Goal: Find specific page/section: Find specific page/section

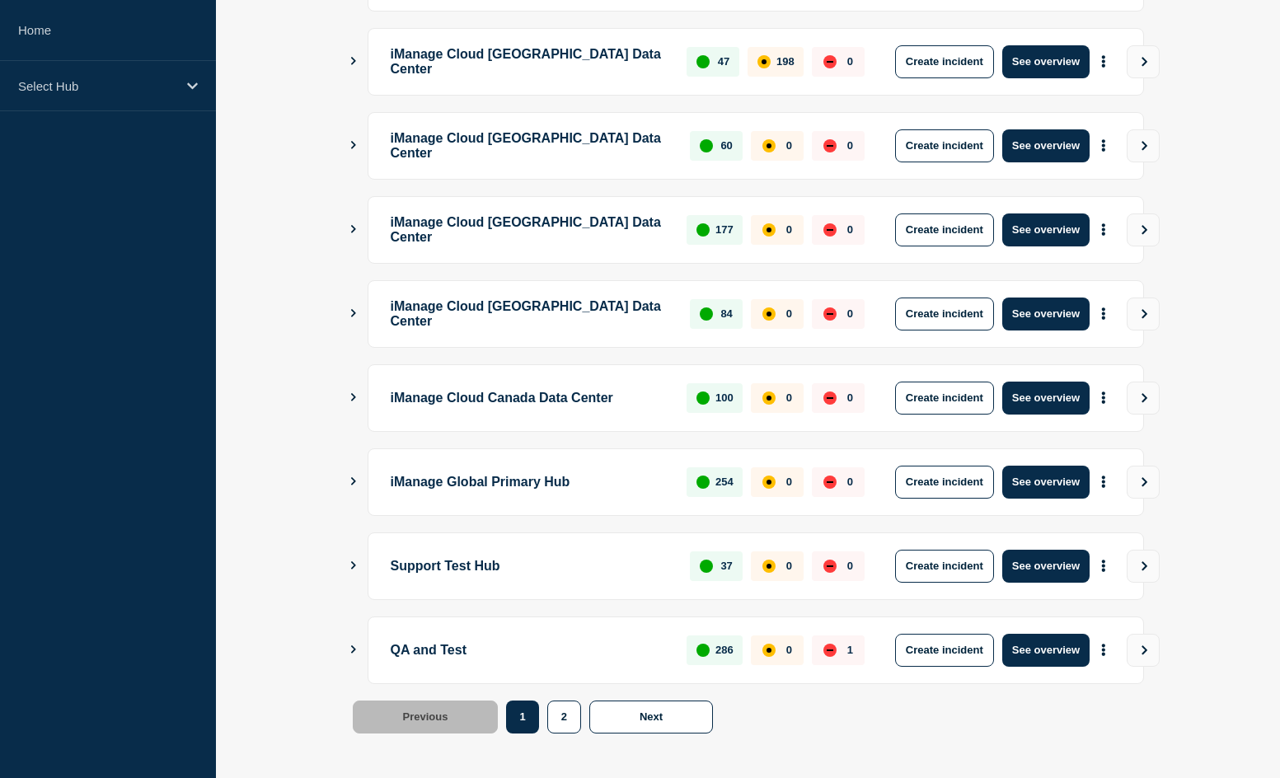
scroll to position [391, 0]
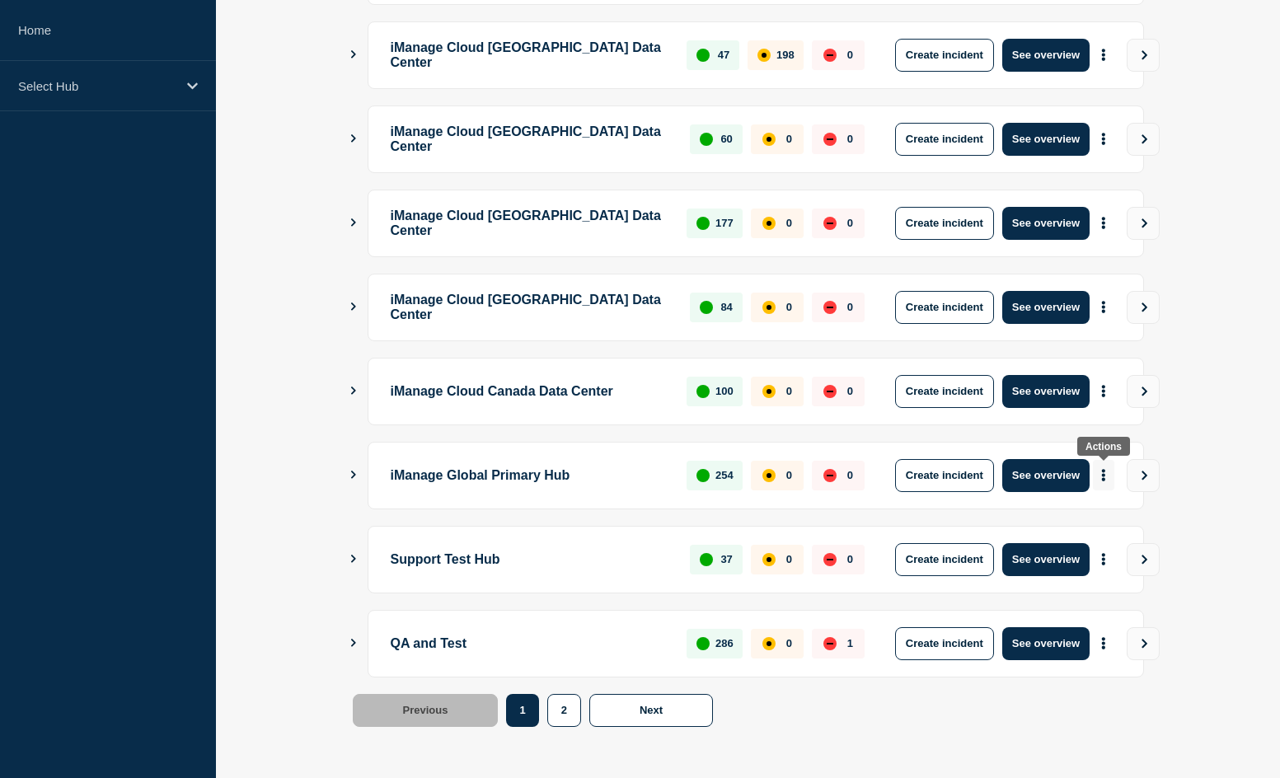
click at [1102, 478] on icon "More actions" at bounding box center [1103, 475] width 5 height 12
click at [1119, 555] on div "Create incident Create maintenance View Status Page" at bounding box center [1101, 536] width 167 height 82
click at [1116, 547] on link "View Status Page" at bounding box center [1101, 547] width 121 height 14
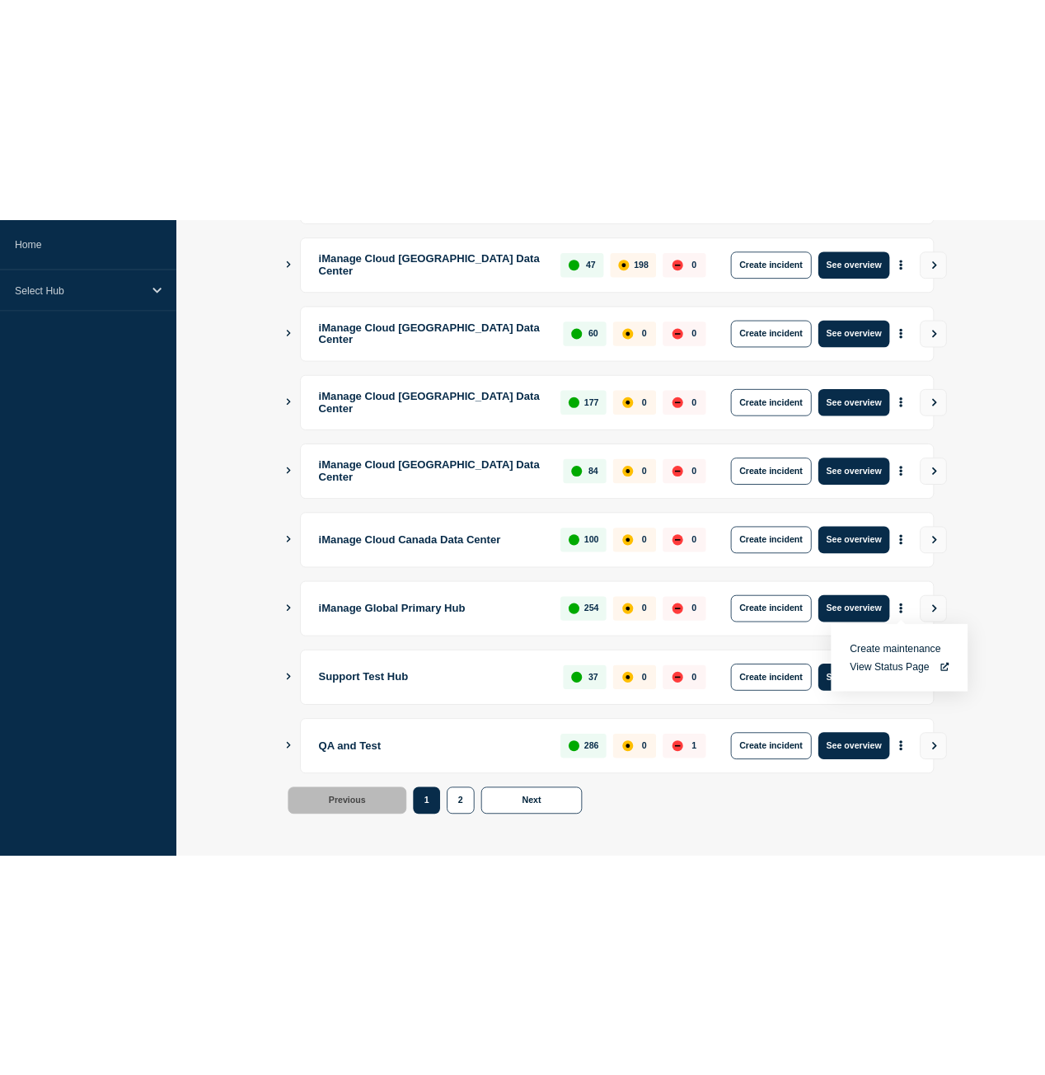
scroll to position [119, 0]
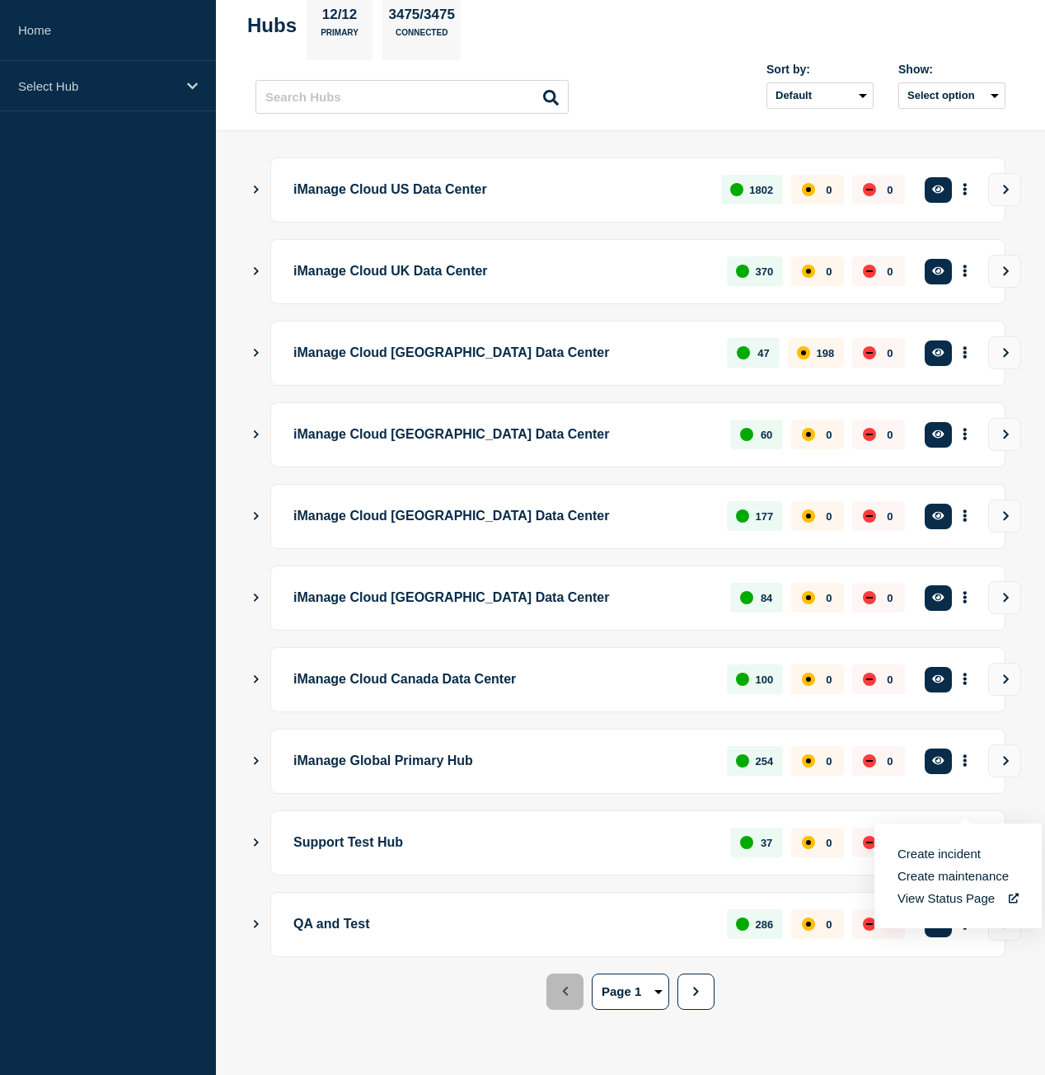
click at [955, 777] on div "Previous Page 1 Page 2 1 2 Next" at bounding box center [631, 999] width 750 height 50
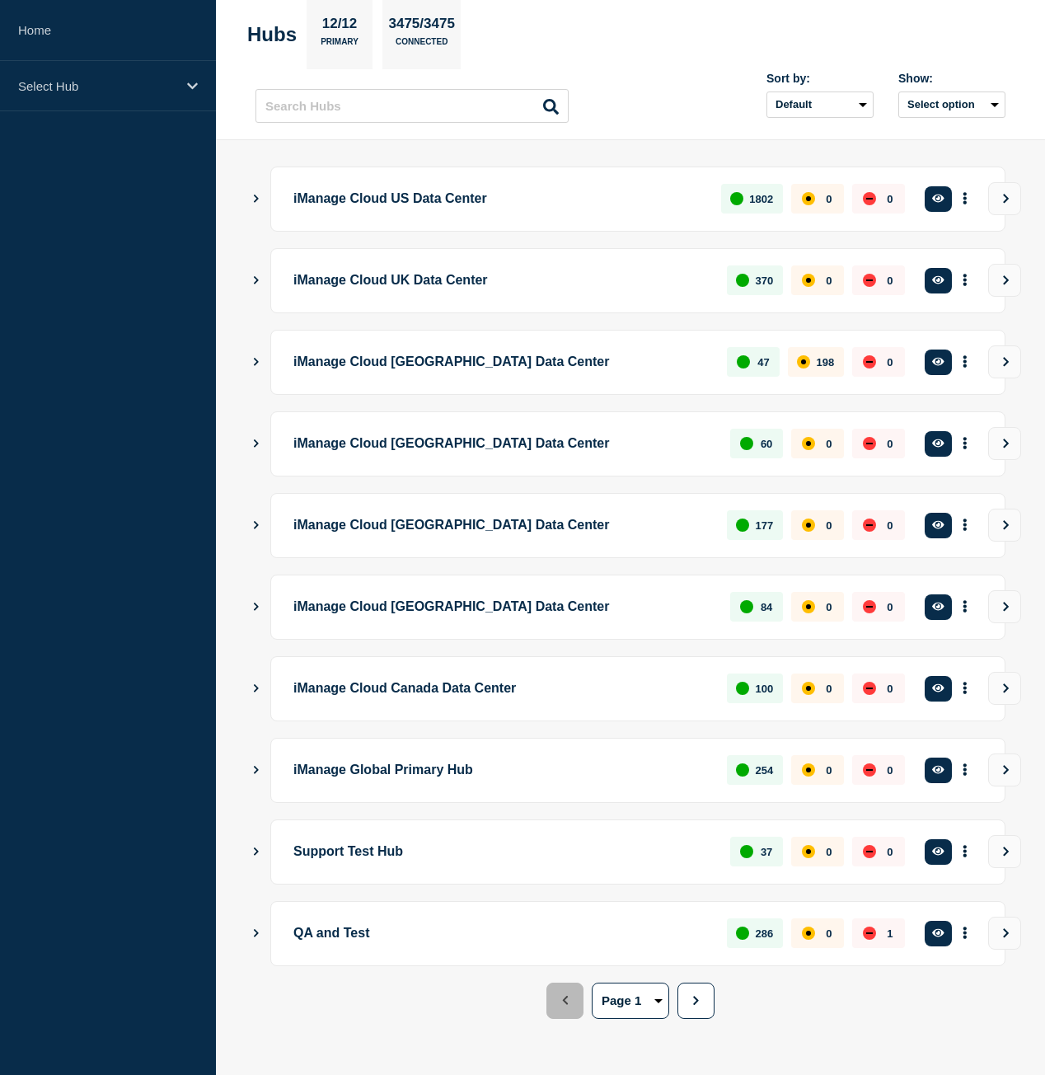
scroll to position [0, 0]
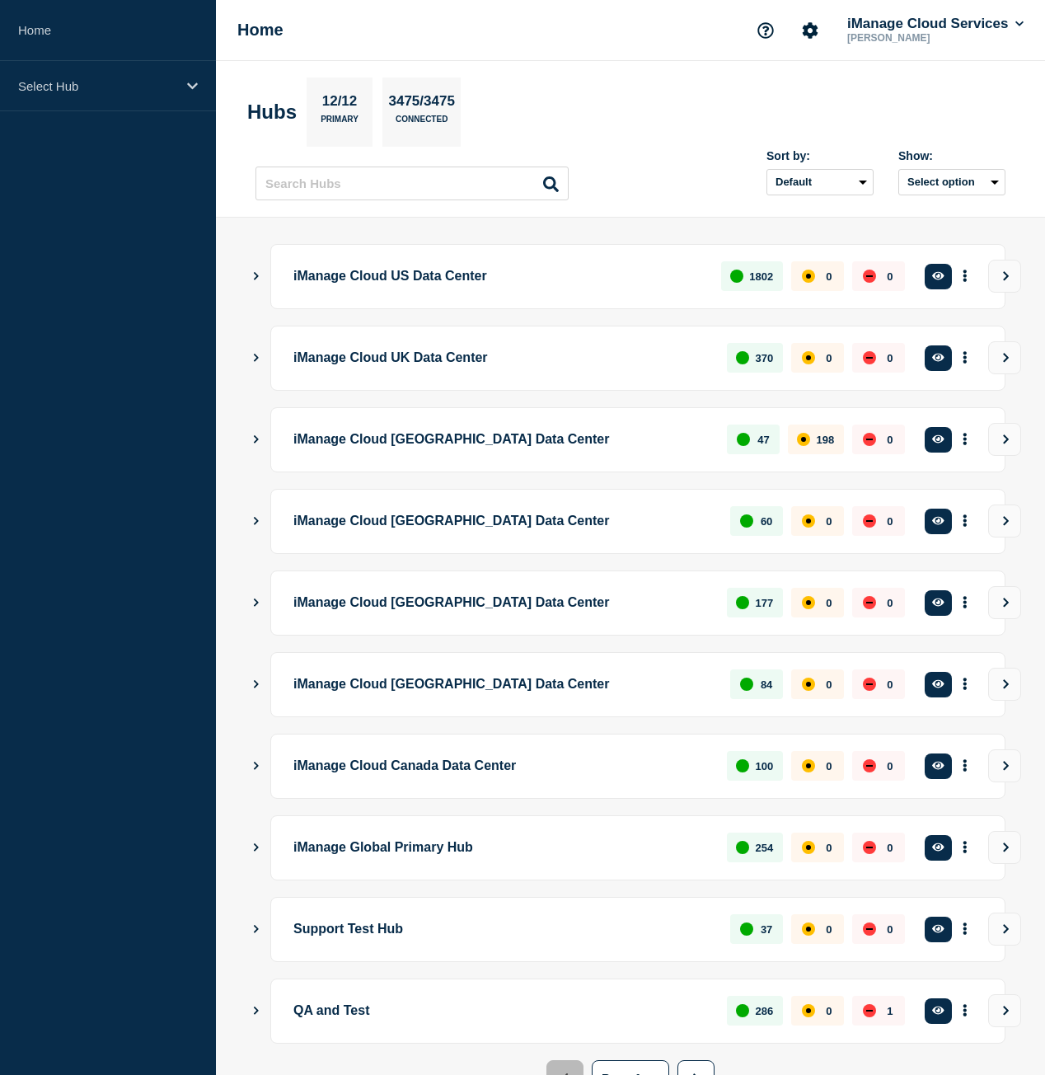
click at [243, 278] on main "iManage Cloud US Data Center 1802 0 0 Create incident See overview iManage Clou…" at bounding box center [630, 690] width 829 height 944
click at [257, 276] on icon "Show Connected Hubs" at bounding box center [256, 276] width 5 height 8
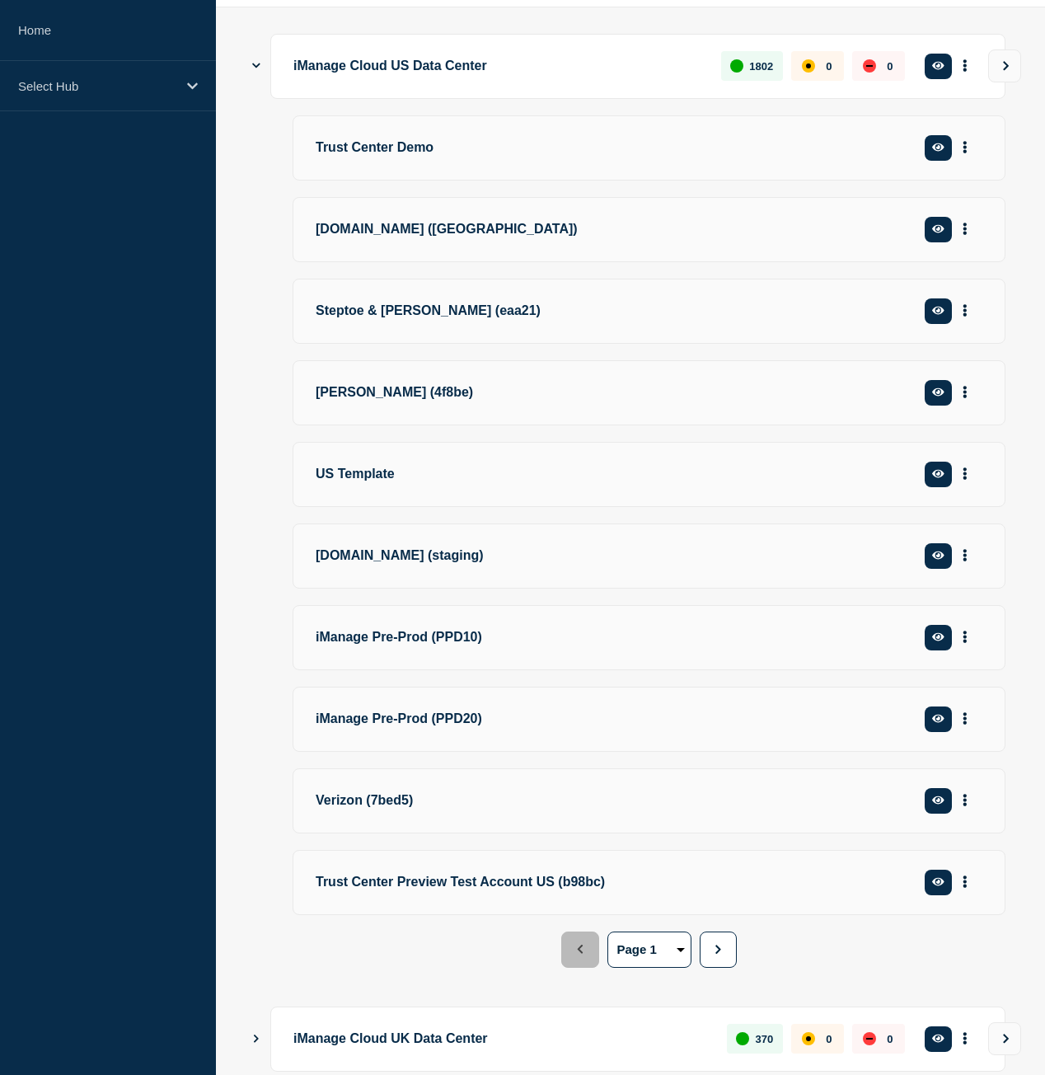
scroll to position [495, 0]
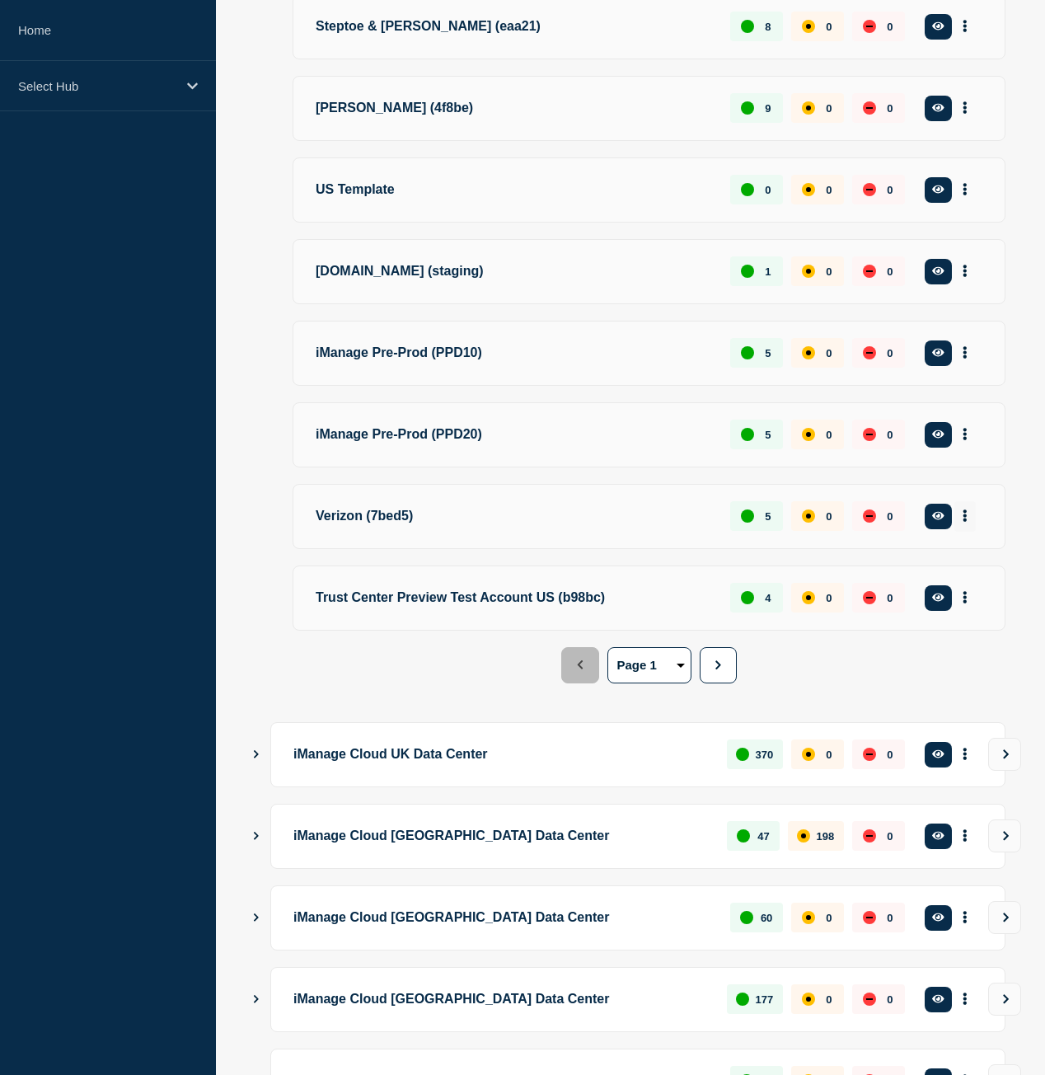
click at [964, 522] on icon "More actions" at bounding box center [965, 516] width 5 height 12
click at [952, 627] on link "View Status Page" at bounding box center [958, 634] width 121 height 14
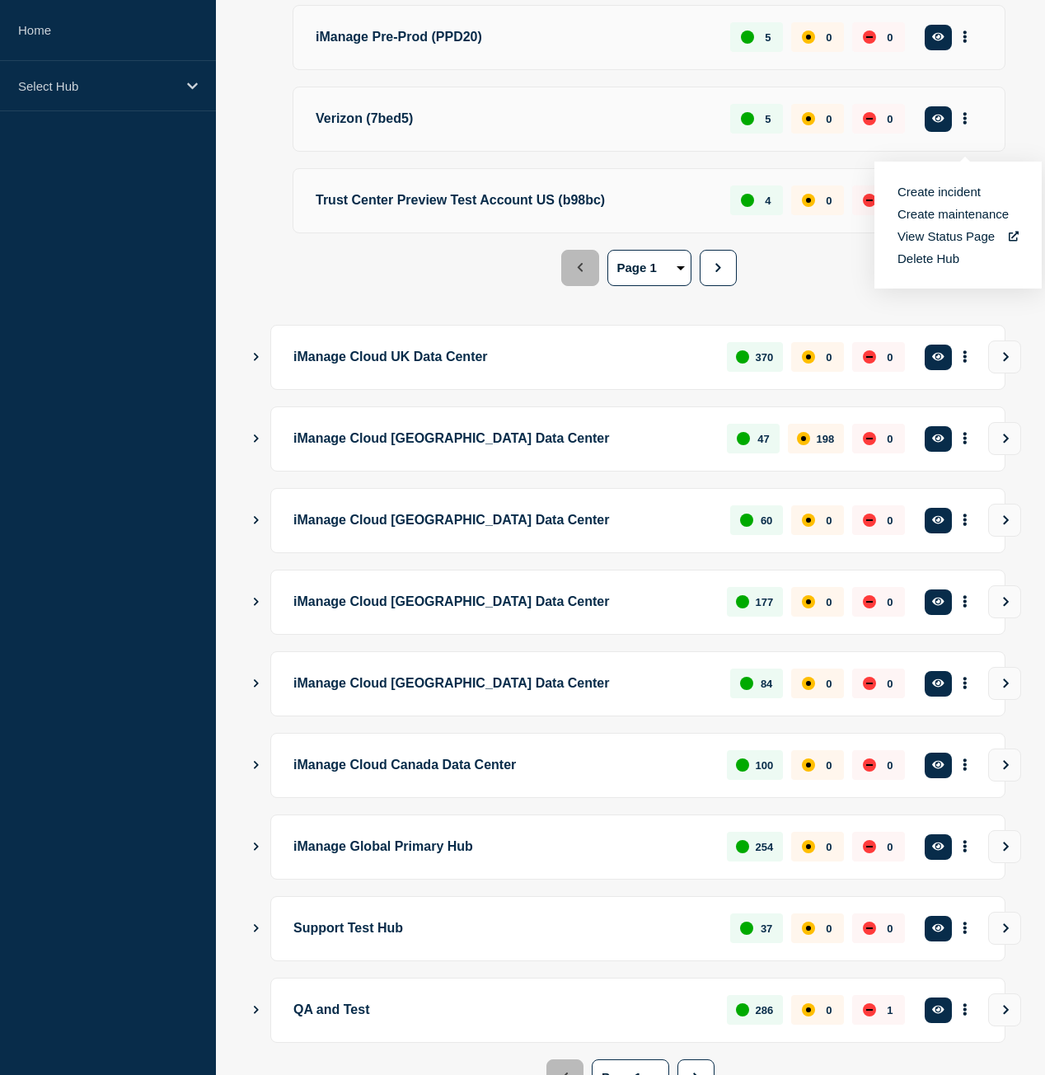
scroll to position [1022, 0]
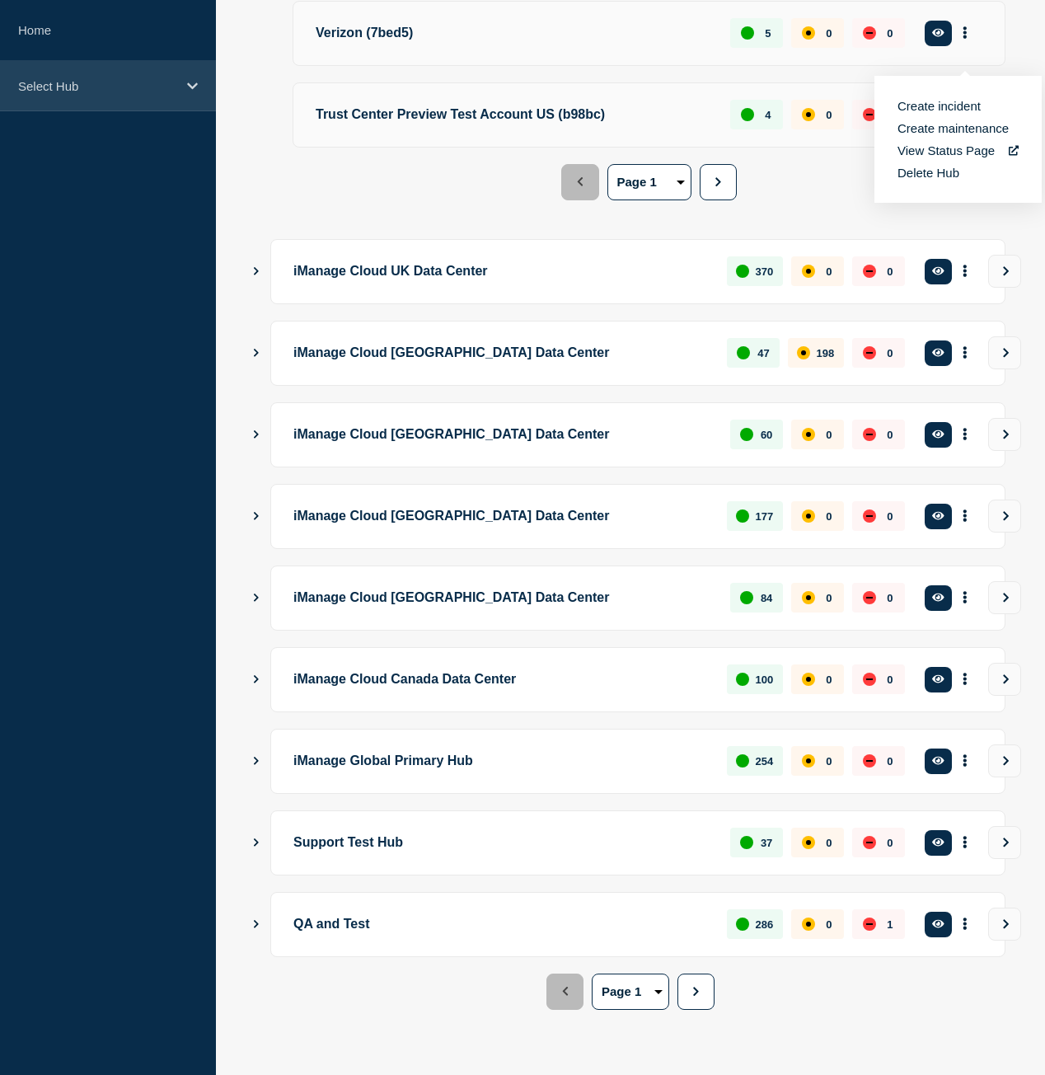
click at [118, 91] on p "Select Hub" at bounding box center [97, 86] width 158 height 14
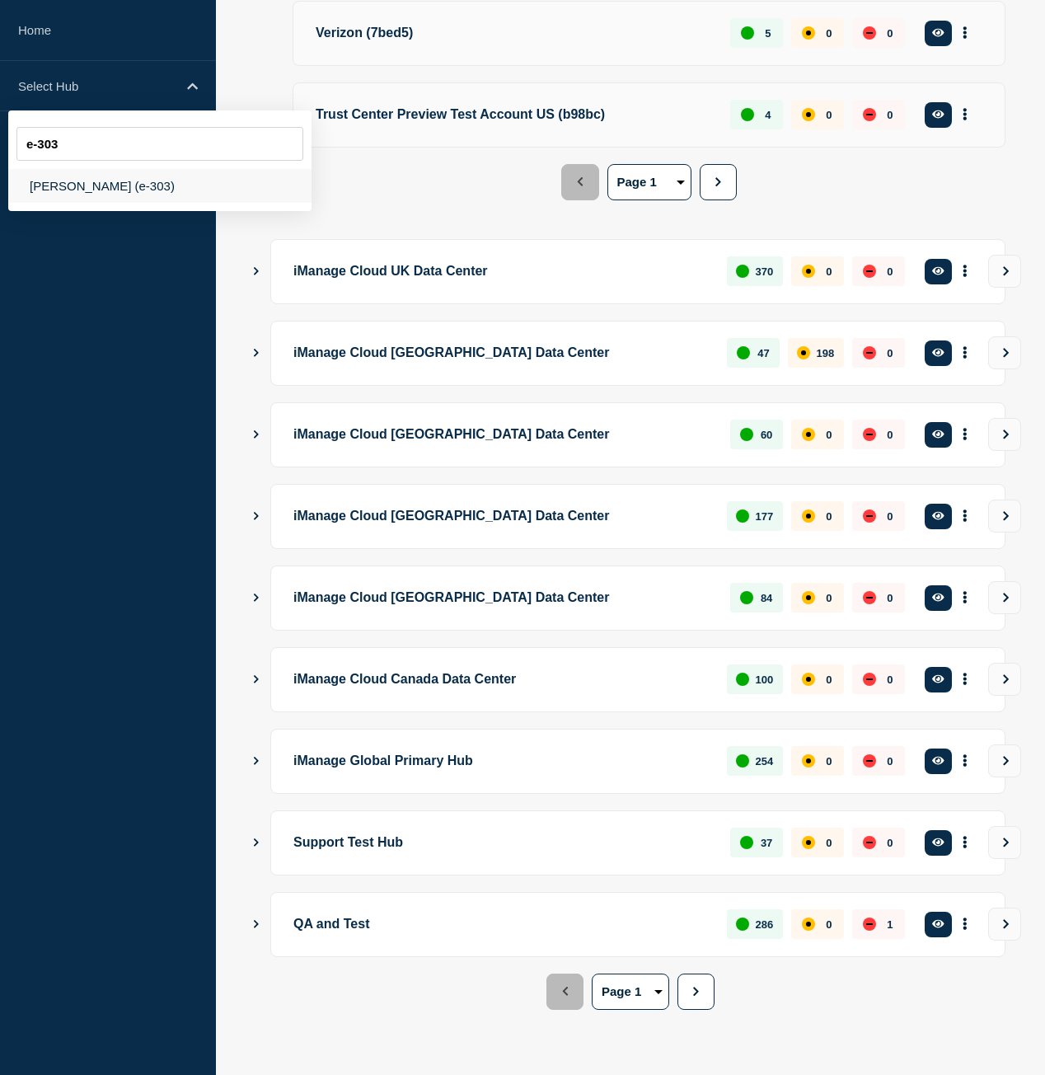
type input "e-303"
click at [165, 181] on div "[PERSON_NAME] (e-303)" at bounding box center [159, 186] width 303 height 34
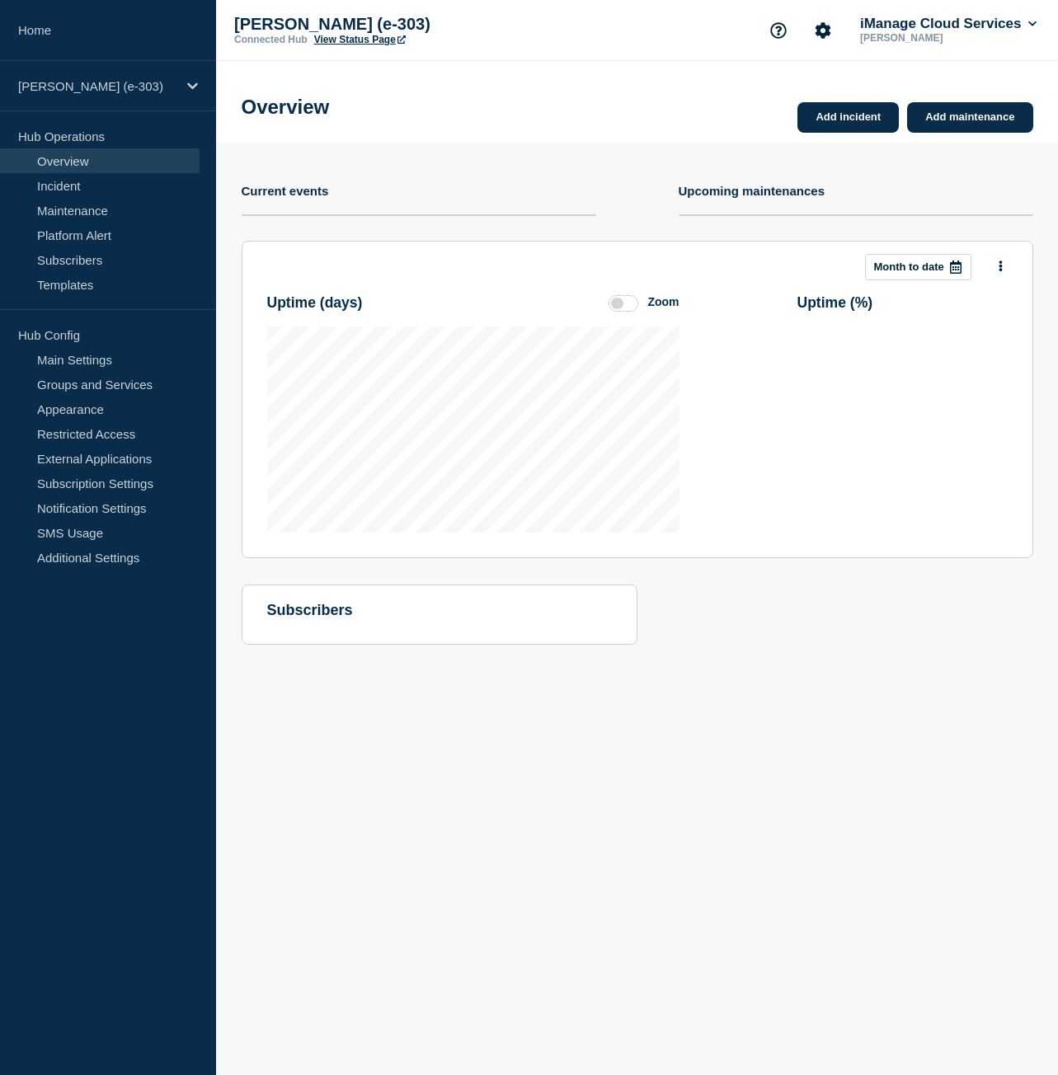
click at [355, 40] on link "View Status Page" at bounding box center [360, 40] width 92 height 12
